Goal: Navigation & Orientation: Locate item on page

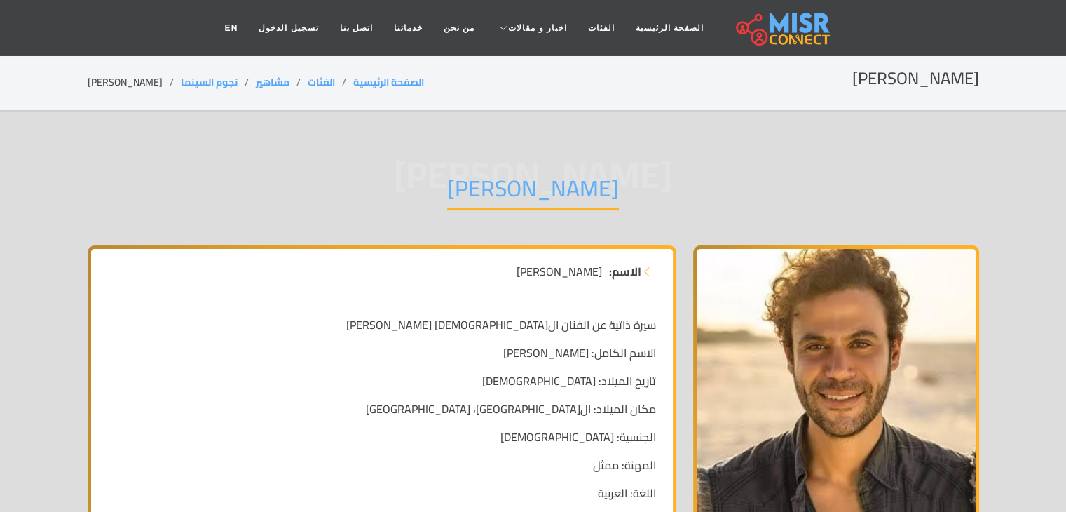
click at [859, 341] on img at bounding box center [836, 420] width 286 height 350
click at [822, 455] on img at bounding box center [836, 420] width 286 height 350
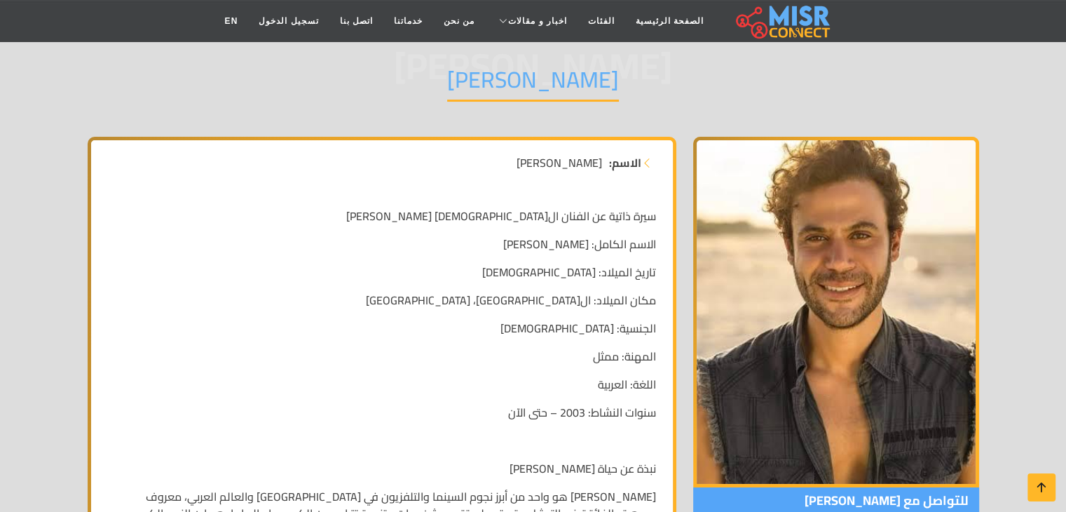
scroll to position [117, 0]
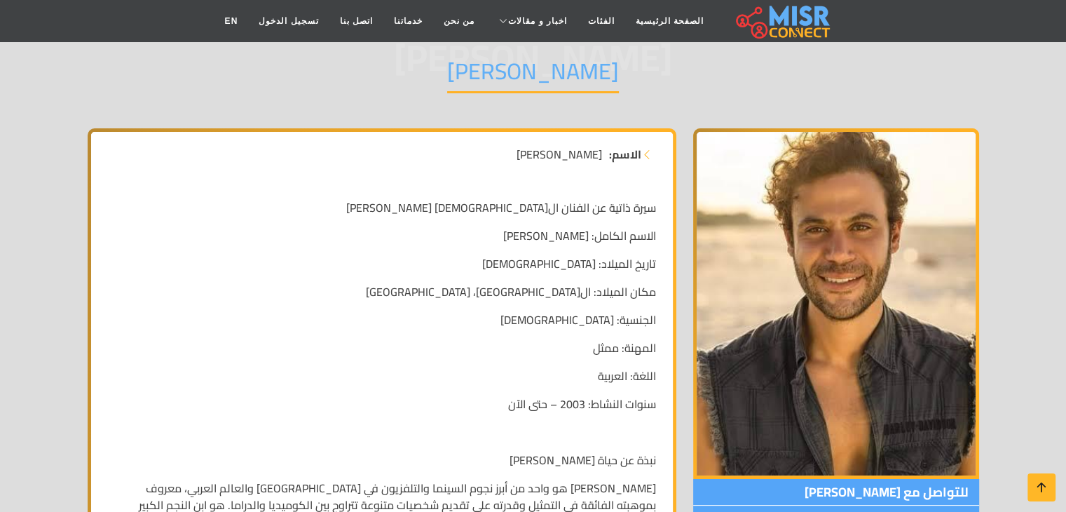
click at [844, 409] on img at bounding box center [836, 303] width 286 height 350
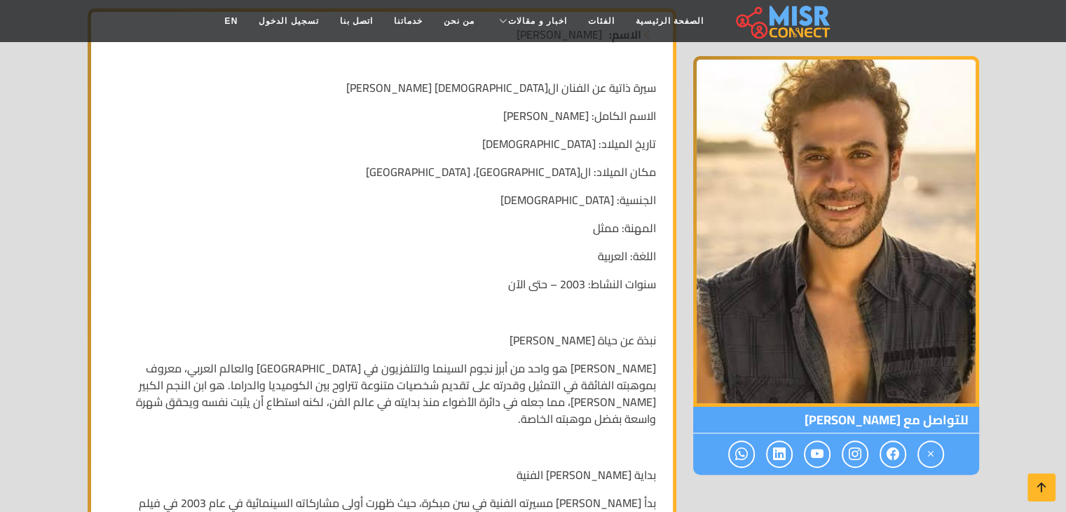
scroll to position [238, 0]
click at [852, 350] on img at bounding box center [836, 231] width 286 height 350
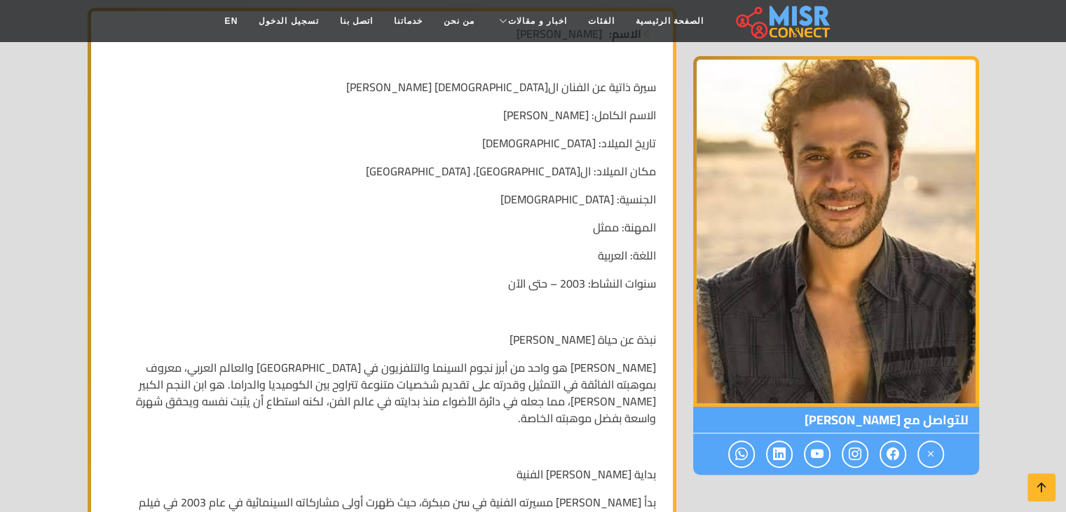
click at [852, 350] on img at bounding box center [836, 231] width 286 height 350
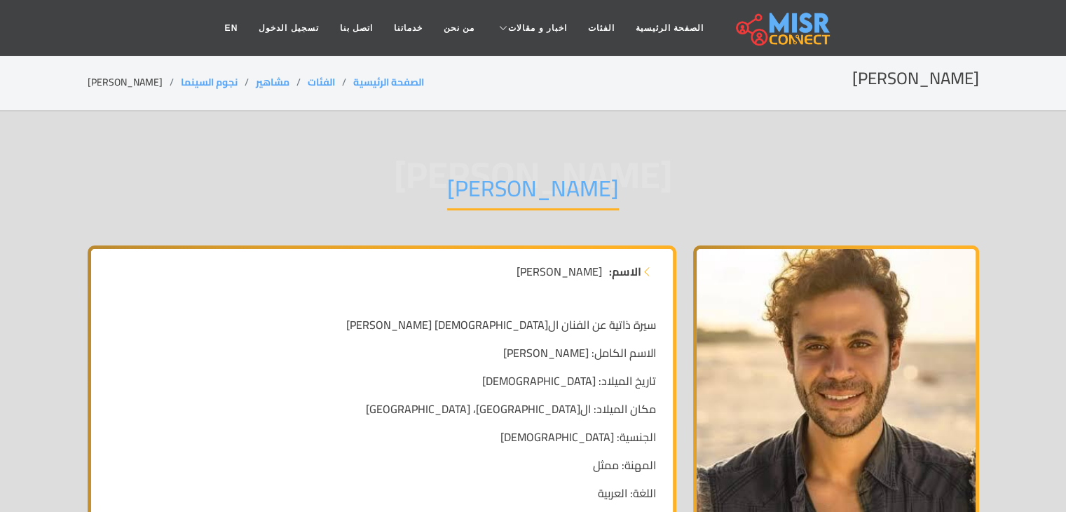
click at [804, 413] on img at bounding box center [836, 420] width 286 height 350
